Goal: Information Seeking & Learning: Learn about a topic

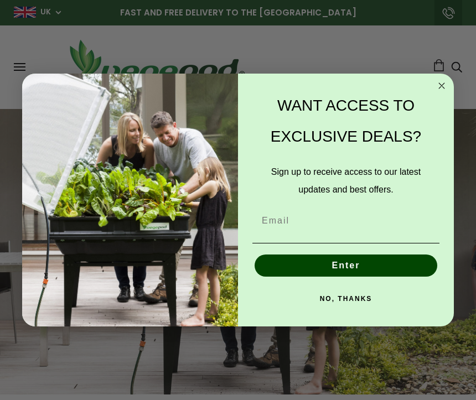
click at [437, 86] on circle "Close dialog" at bounding box center [441, 86] width 13 height 13
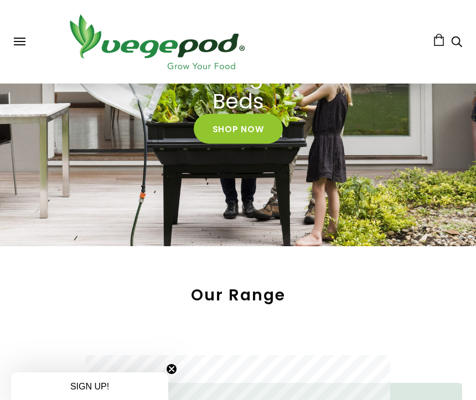
scroll to position [135, 0]
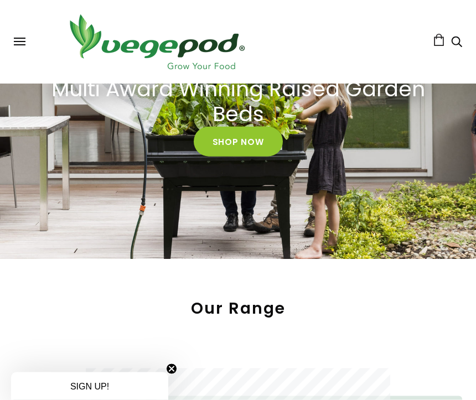
click at [246, 138] on link "Shop Now" at bounding box center [238, 142] width 89 height 30
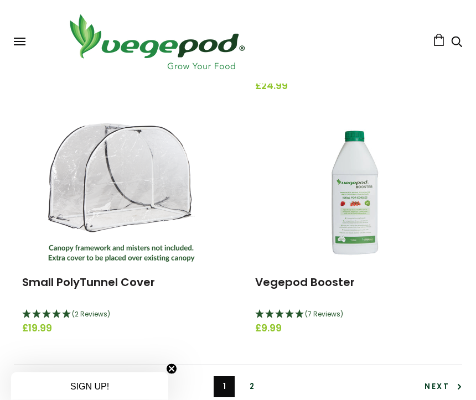
scroll to position [3434, 0]
click at [256, 380] on link "2" at bounding box center [251, 386] width 21 height 21
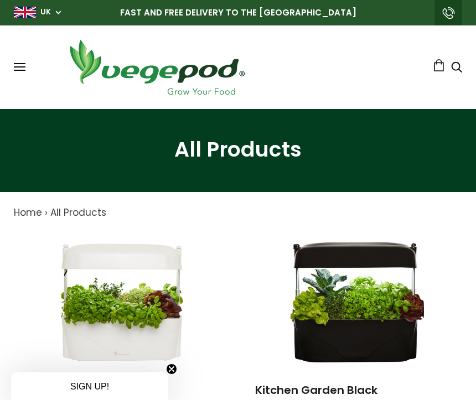
click at [22, 71] on button at bounding box center [20, 67] width 12 height 8
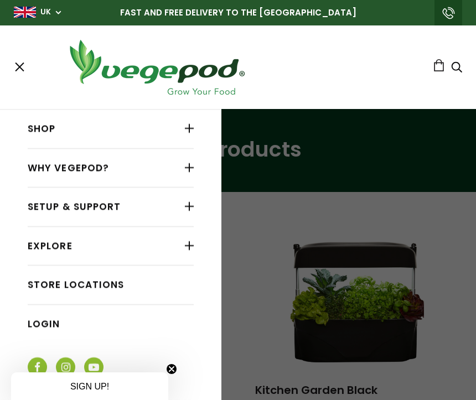
click at [188, 173] on div at bounding box center [189, 167] width 9 height 14
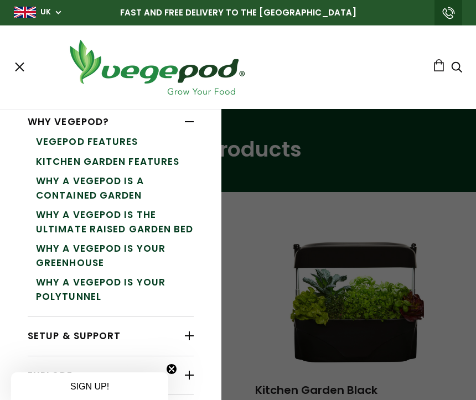
scroll to position [58, 0]
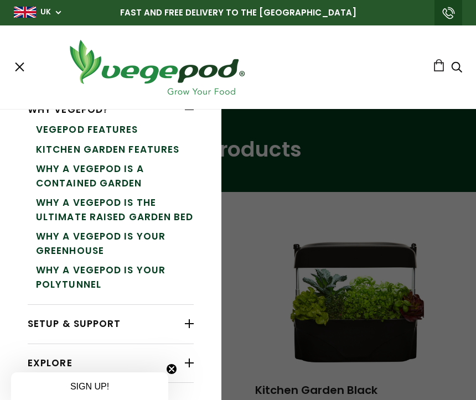
click at [122, 239] on link "Why a Vegepod is your Greenhouse" at bounding box center [115, 244] width 158 height 34
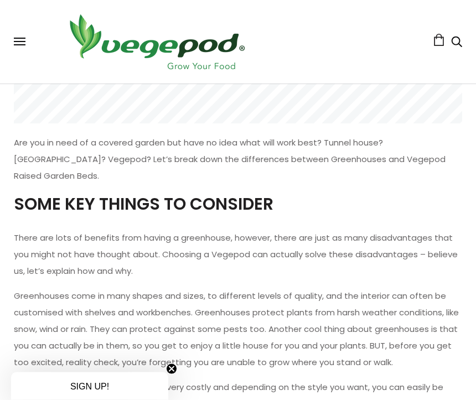
scroll to position [224, 0]
click at [418, 229] on p "There are lots of benefits from having a greenhouse, however, there are just as…" at bounding box center [238, 254] width 448 height 50
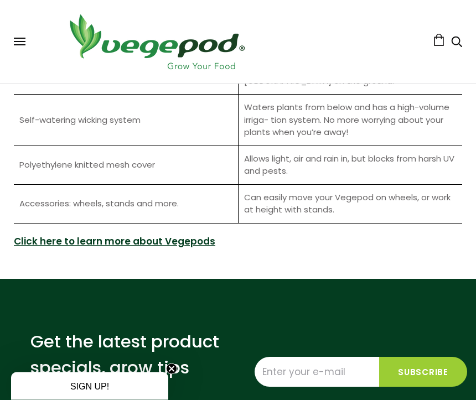
scroll to position [1857, 0]
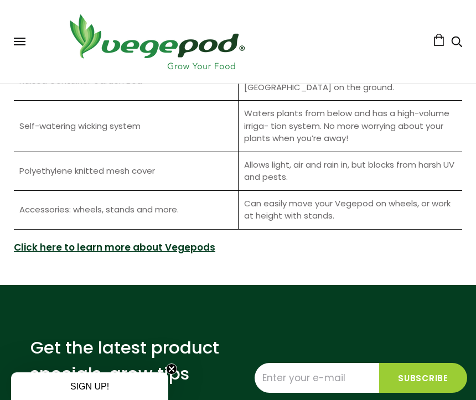
click at [157, 241] on link "Click here to learn more about Vegepods" at bounding box center [114, 248] width 201 height 14
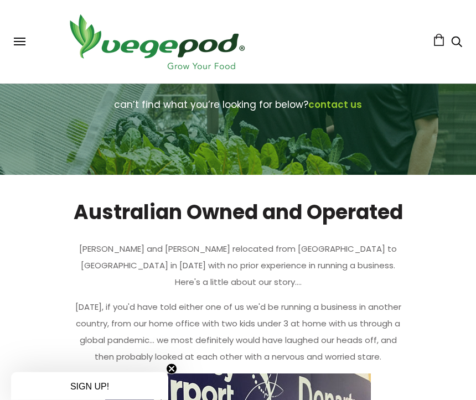
click at [19, 39] on button at bounding box center [20, 42] width 12 height 8
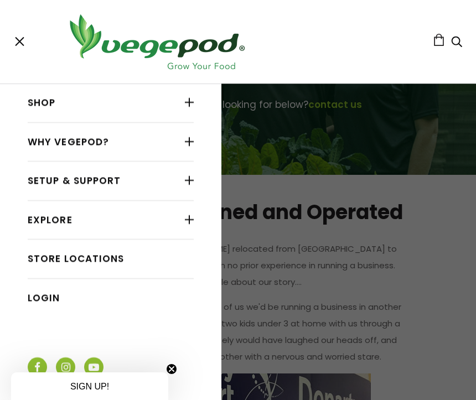
click at [187, 221] on div at bounding box center [189, 219] width 9 height 14
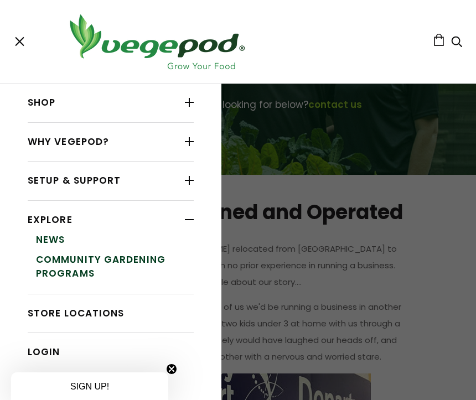
click at [185, 106] on div at bounding box center [189, 102] width 9 height 14
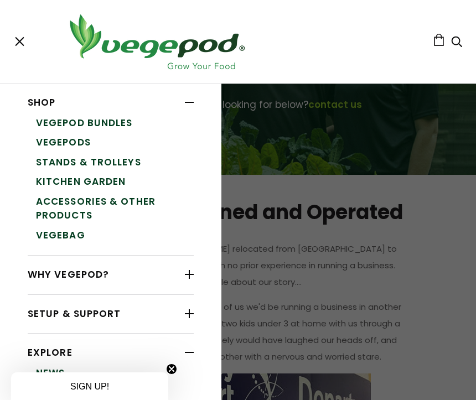
click at [71, 232] on link "VegeBag" at bounding box center [115, 236] width 158 height 20
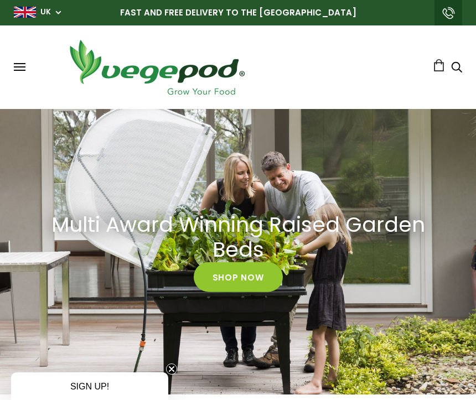
scroll to position [0, 439]
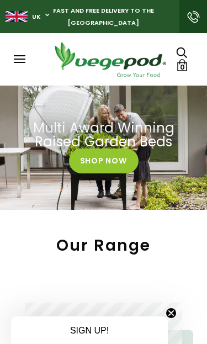
scroll to position [0, 3036]
